Goal: Transaction & Acquisition: Purchase product/service

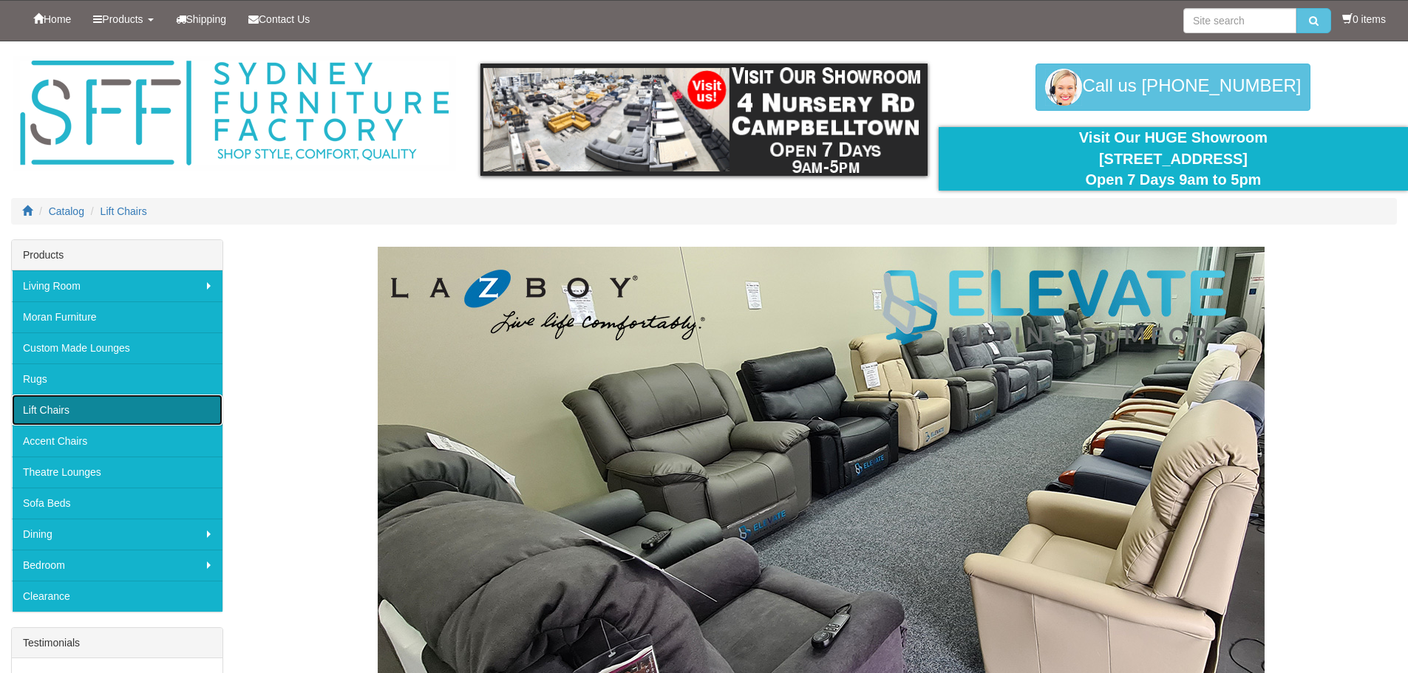
click at [41, 407] on link "Lift Chairs" at bounding box center [117, 410] width 211 height 31
click at [58, 411] on link "Lift Chairs" at bounding box center [117, 410] width 211 height 31
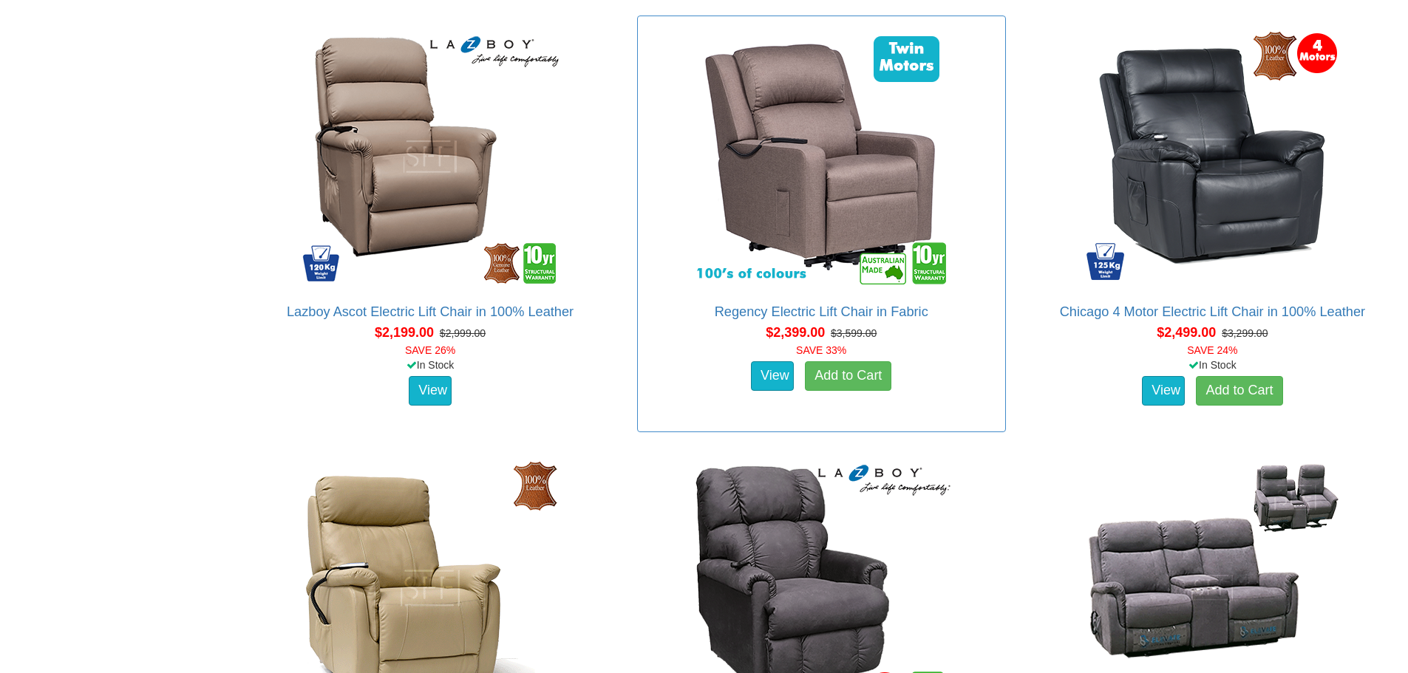
scroll to position [2515, 0]
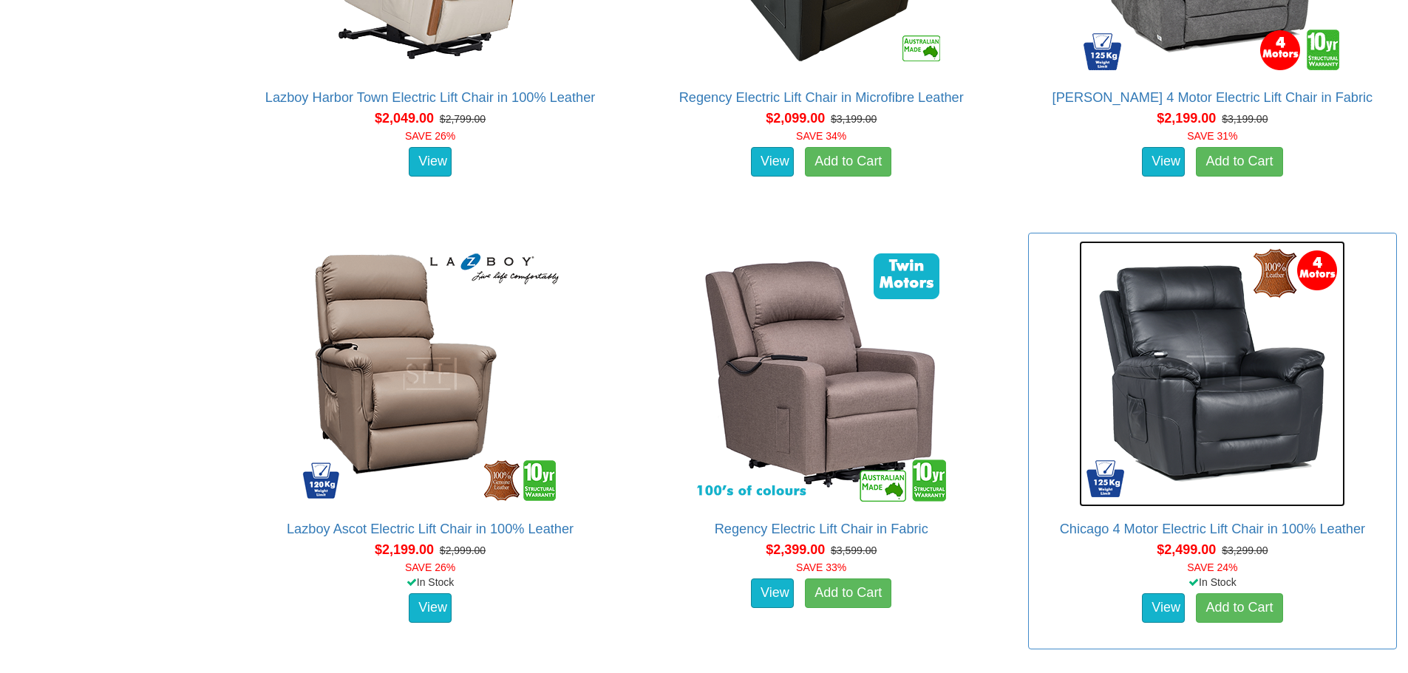
click at [1222, 405] on img at bounding box center [1212, 374] width 266 height 266
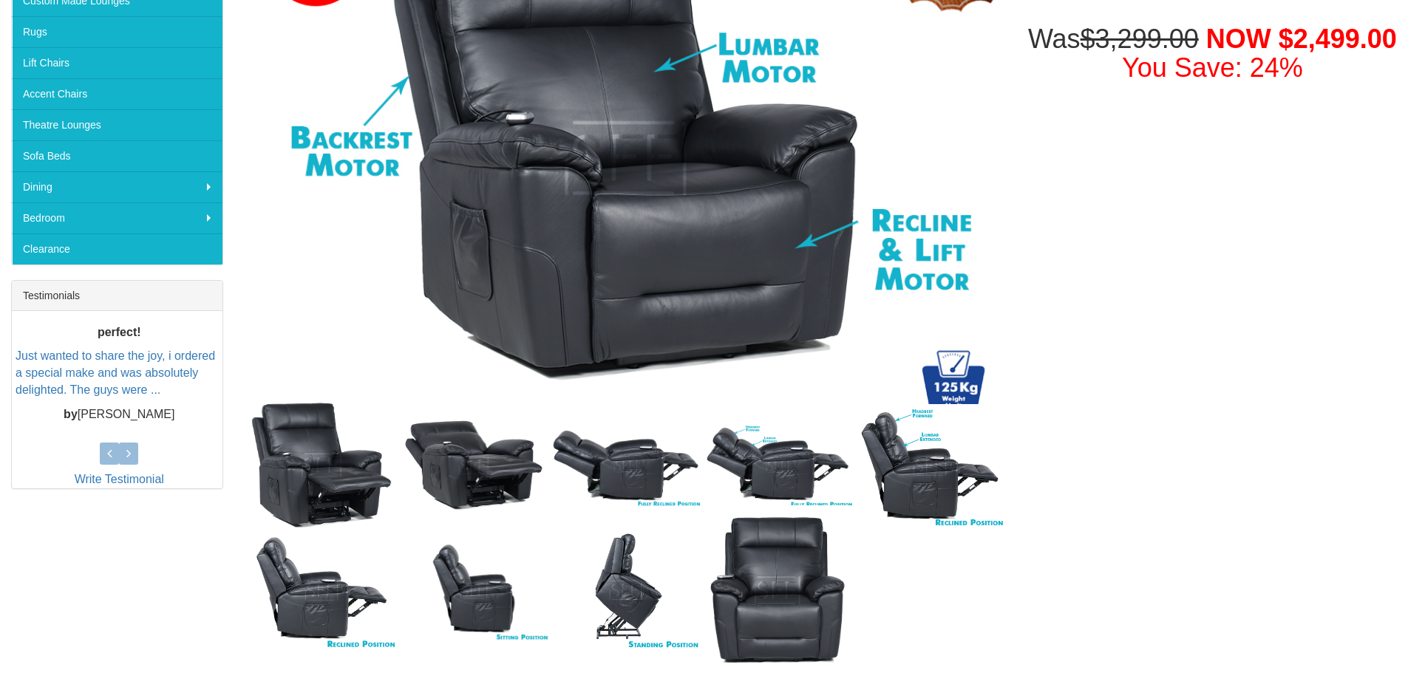
scroll to position [444, 0]
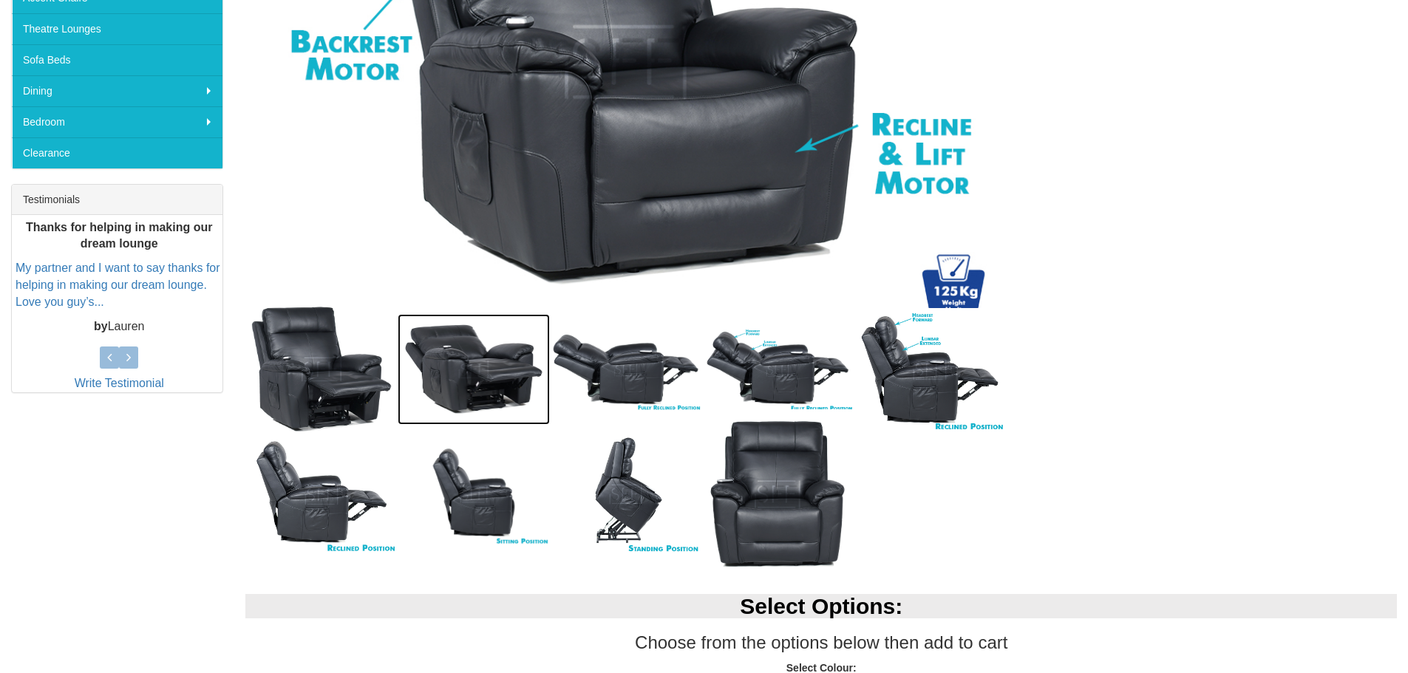
click at [503, 387] on img at bounding box center [474, 369] width 152 height 111
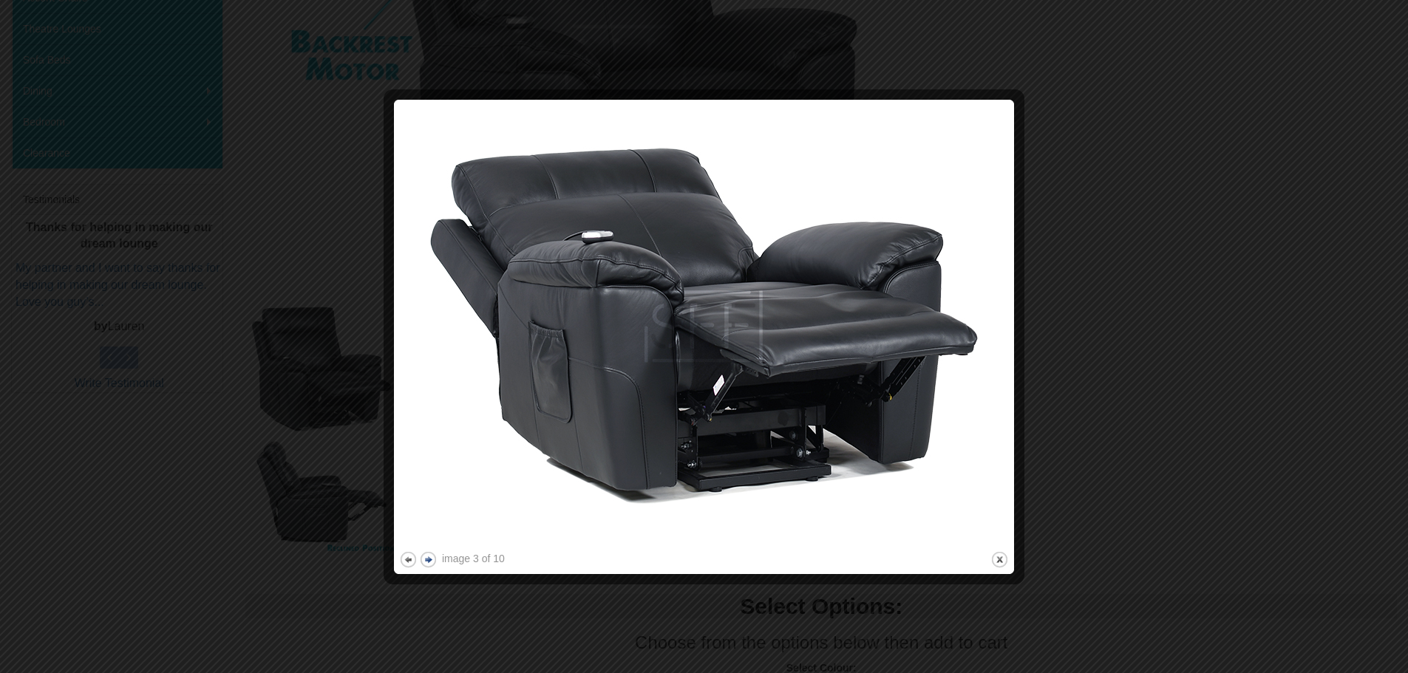
click at [425, 561] on button "next" at bounding box center [428, 560] width 18 height 18
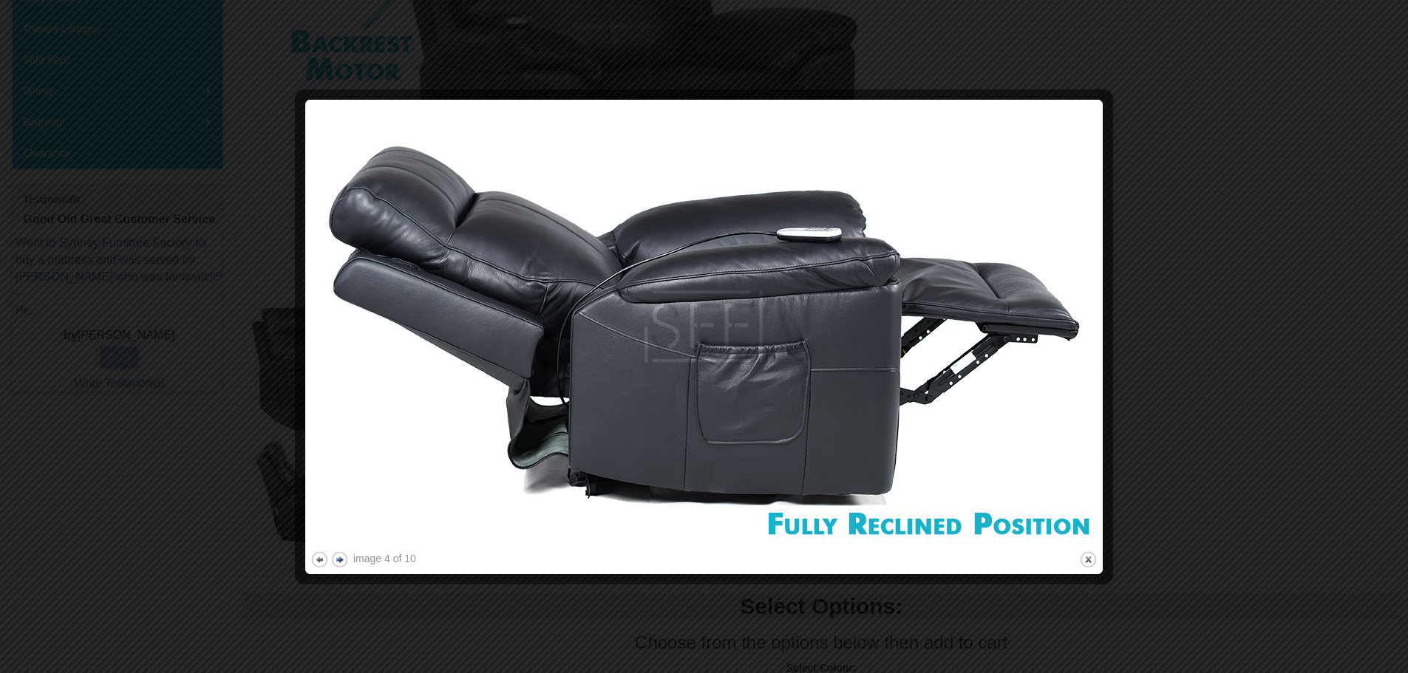
click at [342, 560] on button "next" at bounding box center [339, 560] width 18 height 18
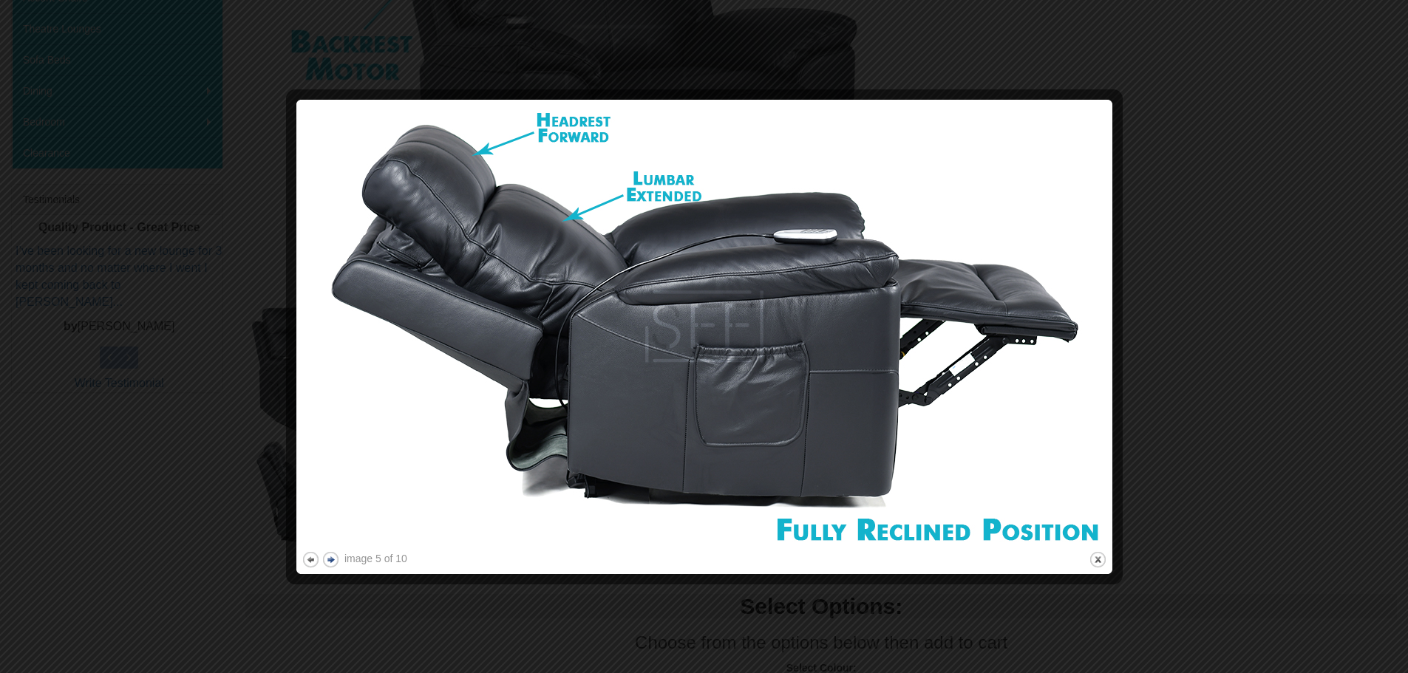
click at [333, 562] on button "next" at bounding box center [331, 560] width 18 height 18
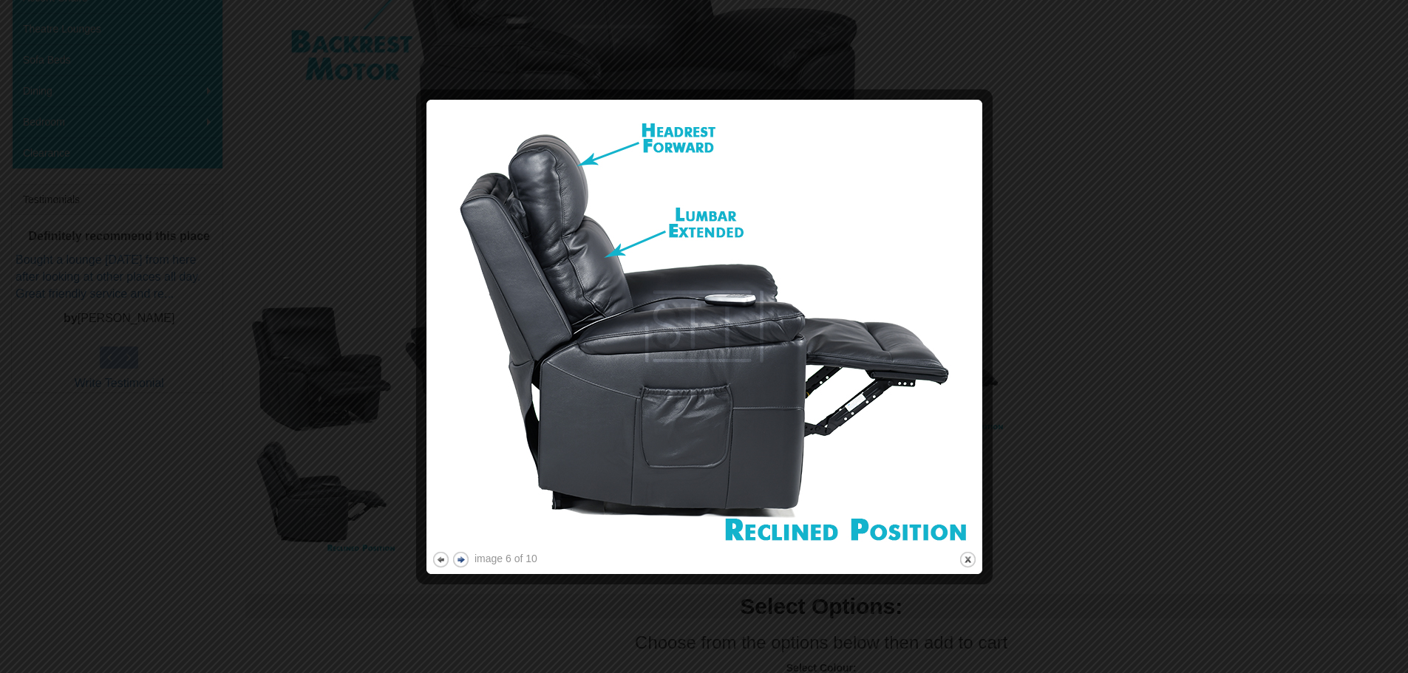
click at [333, 562] on div at bounding box center [704, 336] width 1408 height 673
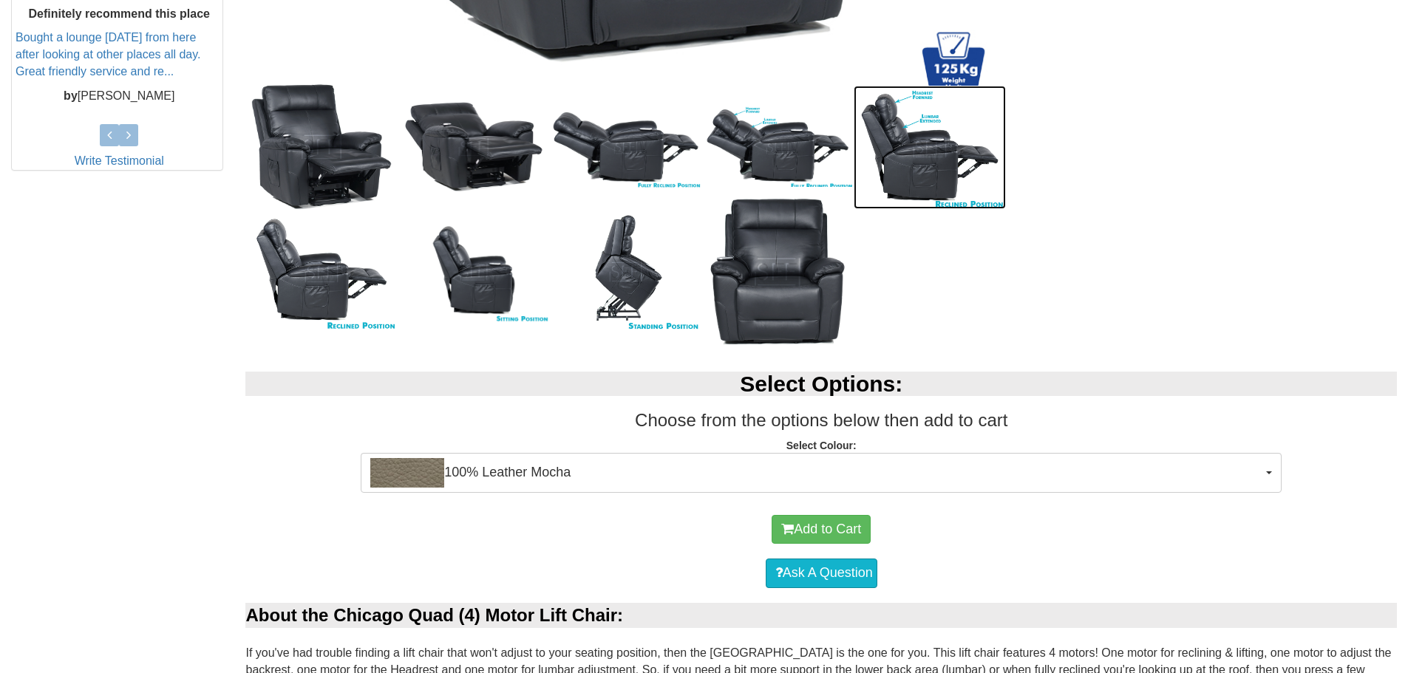
scroll to position [887, 0]
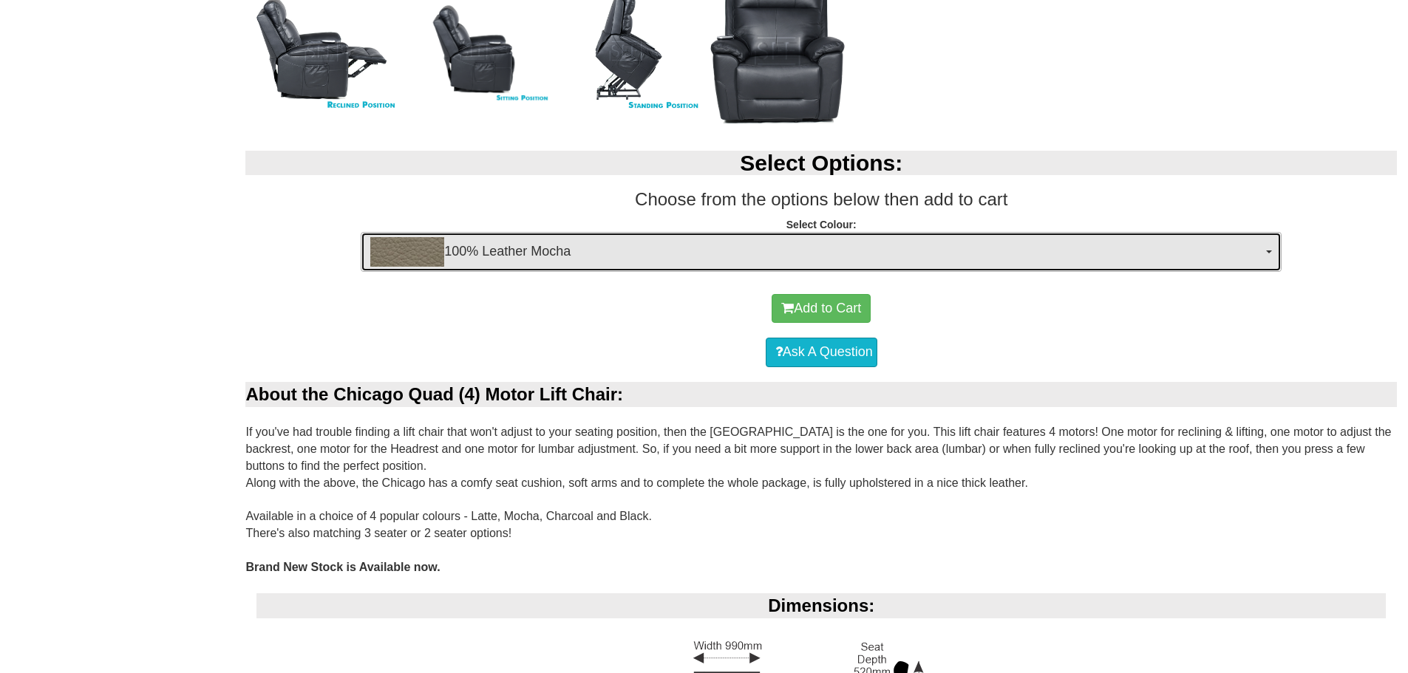
click at [1268, 253] on span "button" at bounding box center [1269, 252] width 6 height 3
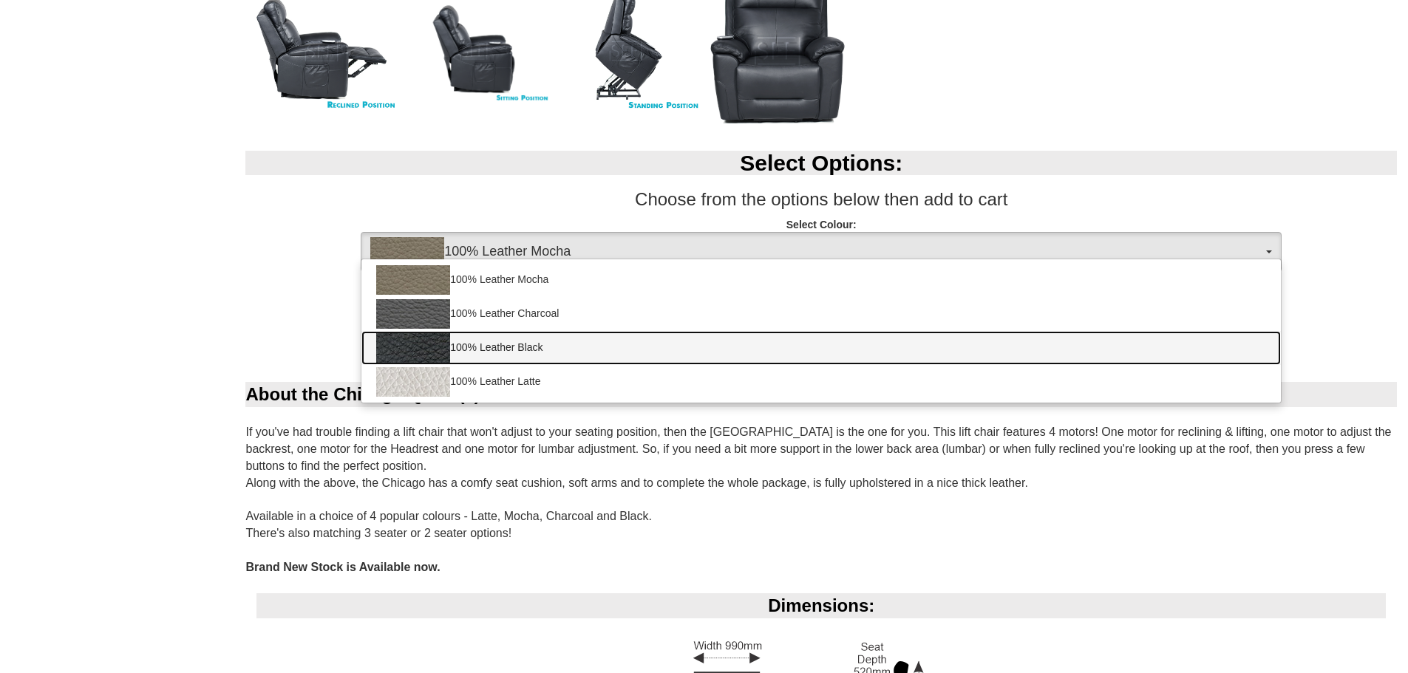
click at [408, 339] on img at bounding box center [413, 348] width 74 height 30
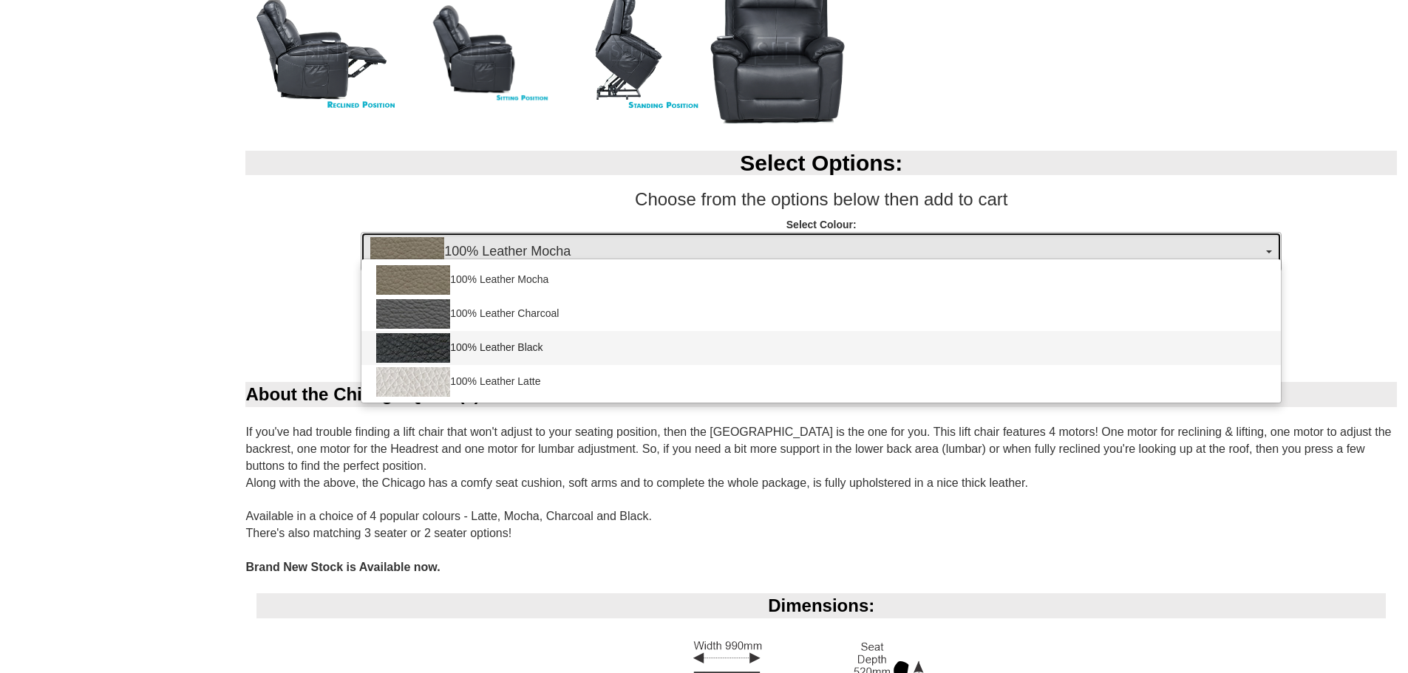
select select "1145"
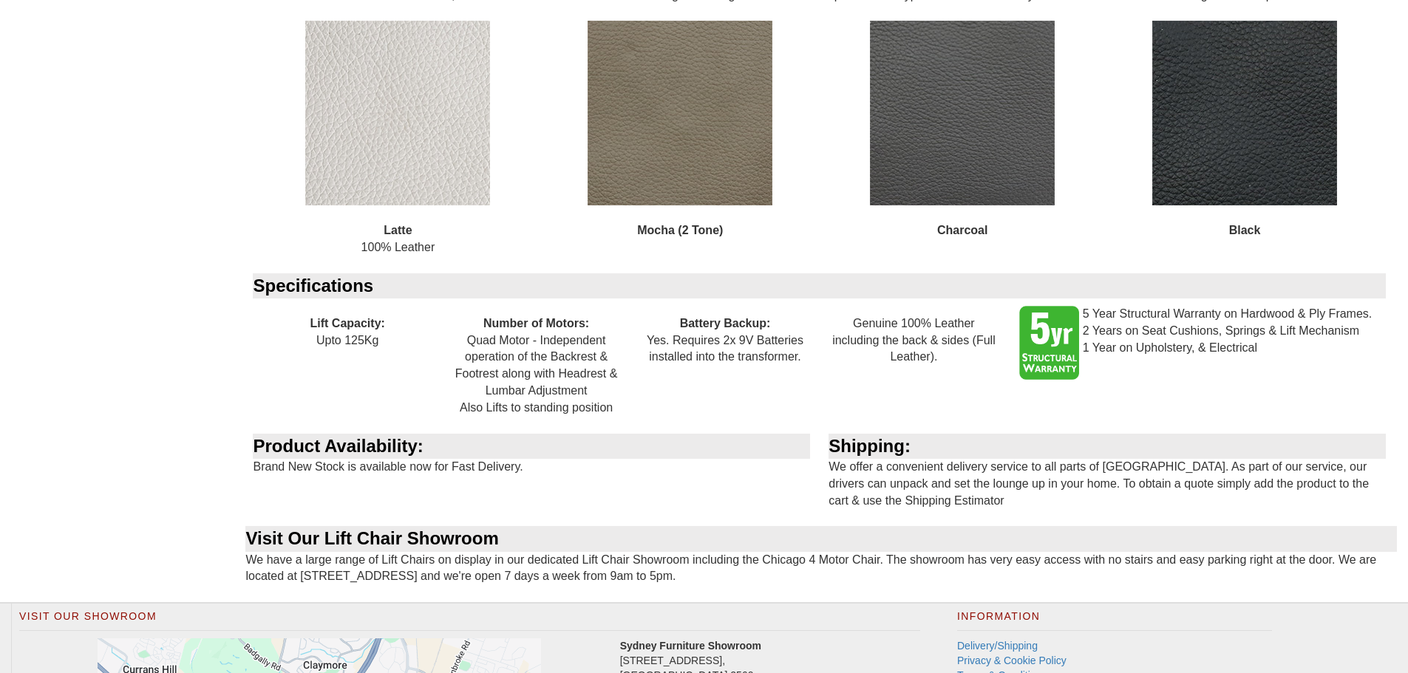
scroll to position [1626, 0]
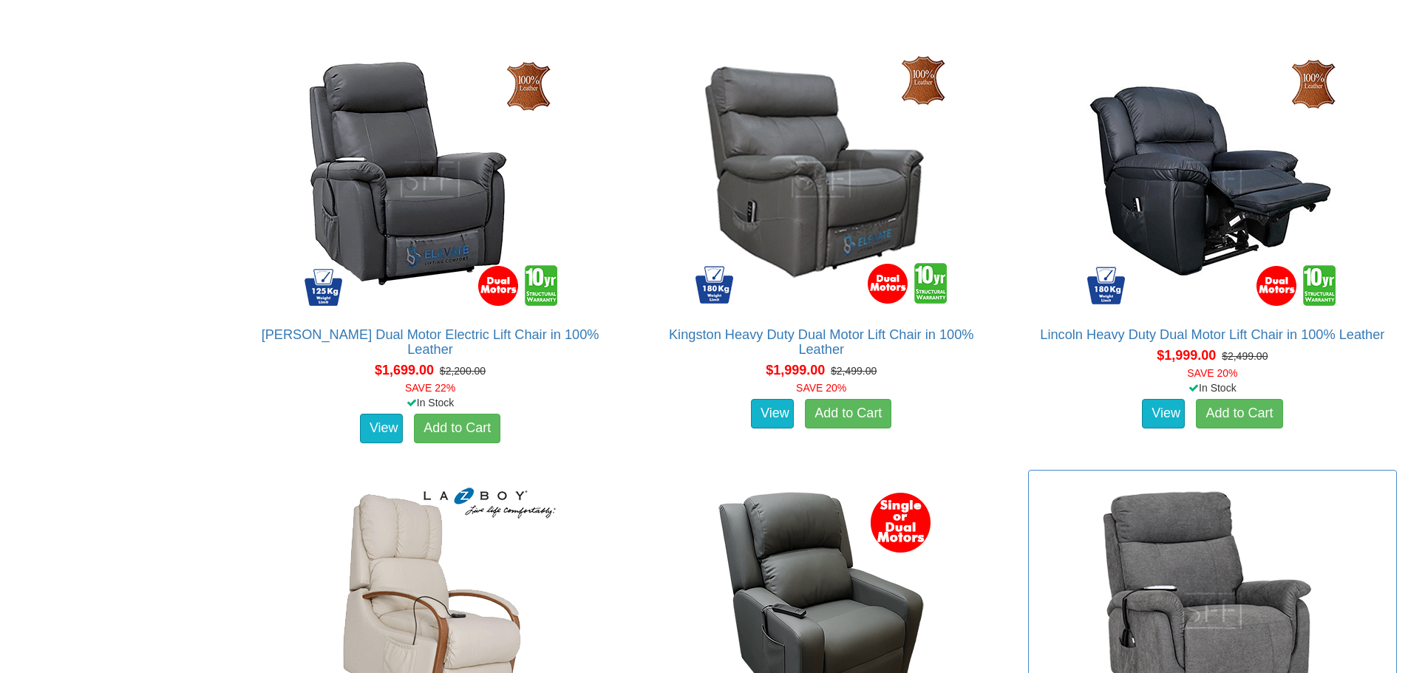
scroll to position [1628, 0]
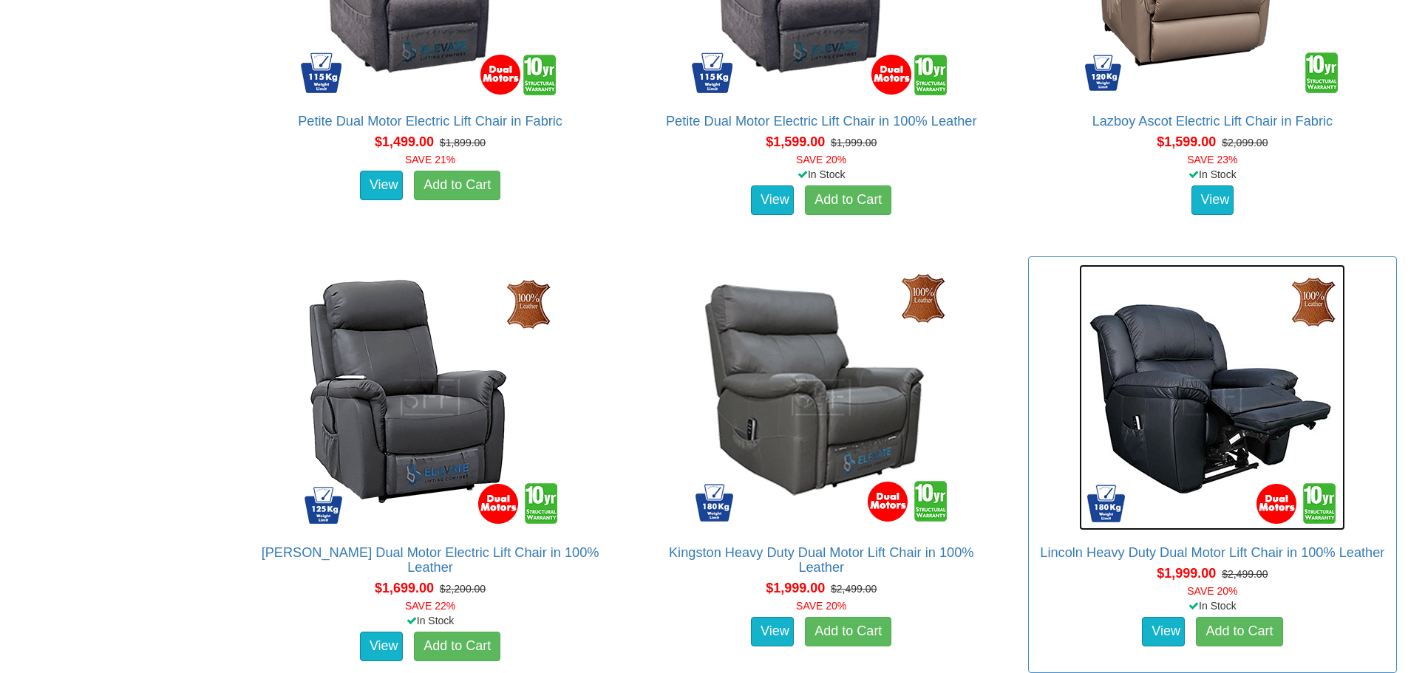
click at [1204, 452] on img at bounding box center [1212, 398] width 266 height 266
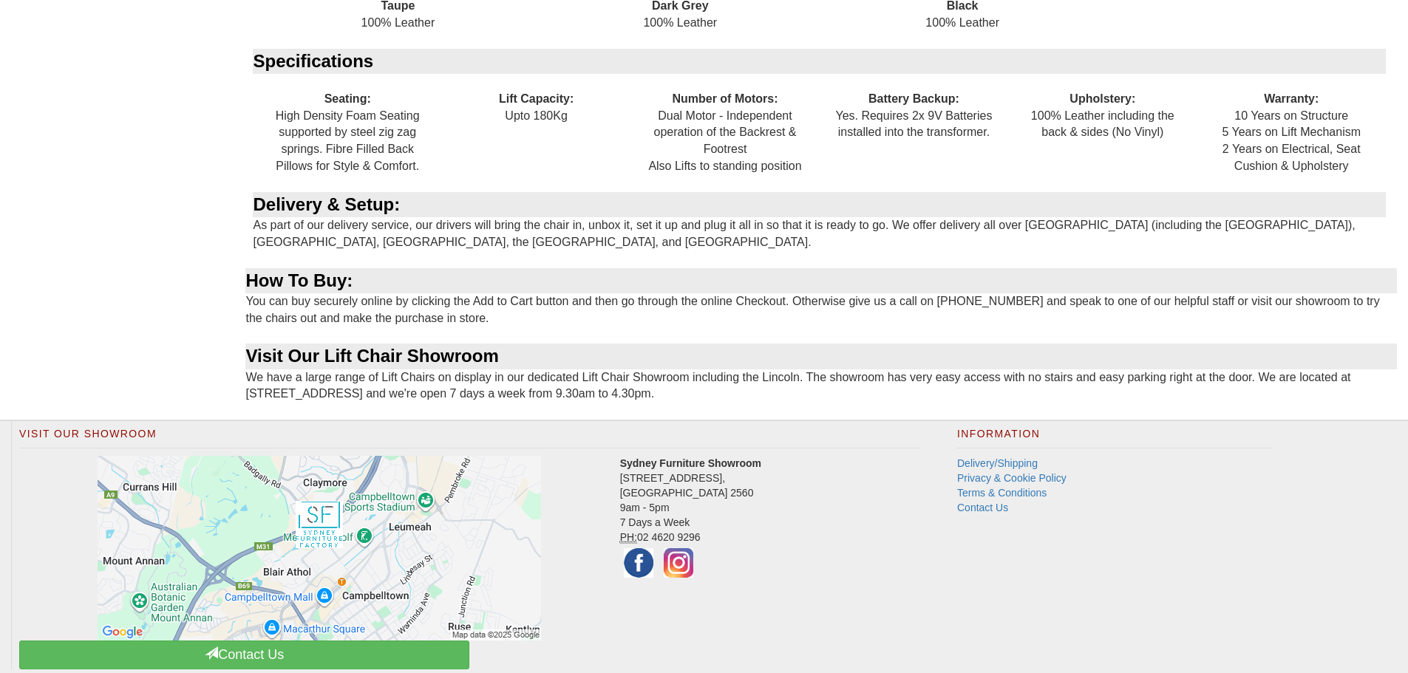
scroll to position [1741, 0]
